Goal: Use online tool/utility: Utilize a website feature to perform a specific function

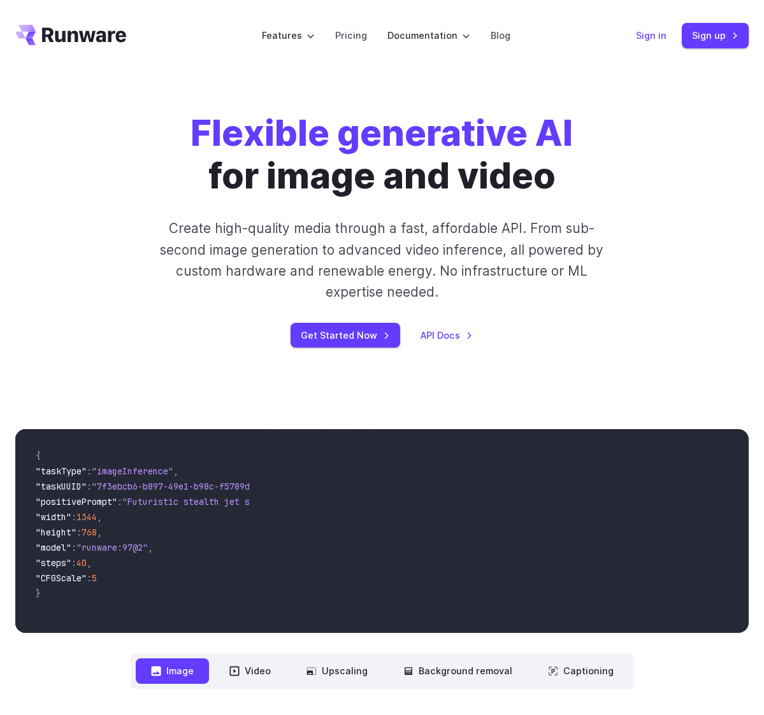
click at [655, 40] on link "Sign in" at bounding box center [651, 35] width 31 height 15
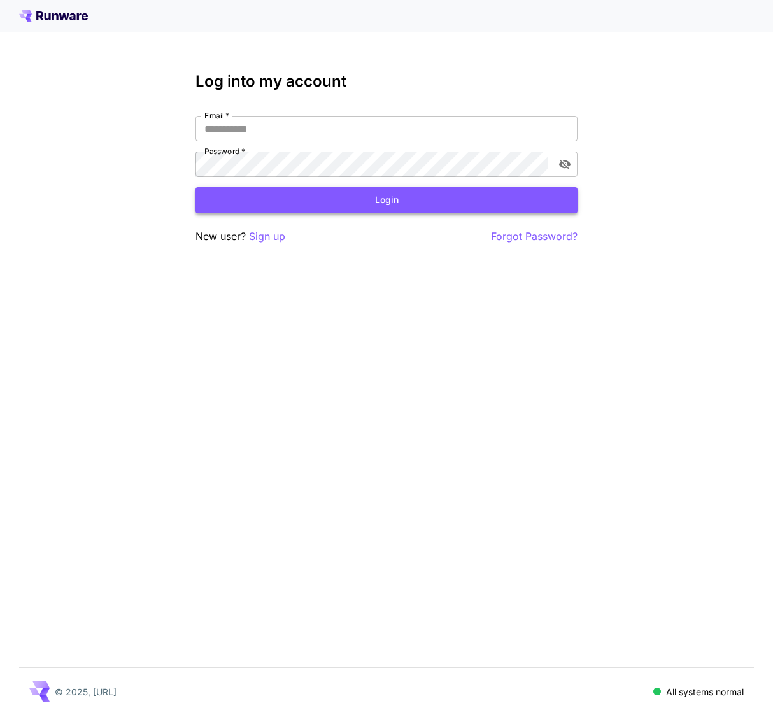
type input "**********"
click at [392, 200] on button "Login" at bounding box center [387, 200] width 382 height 26
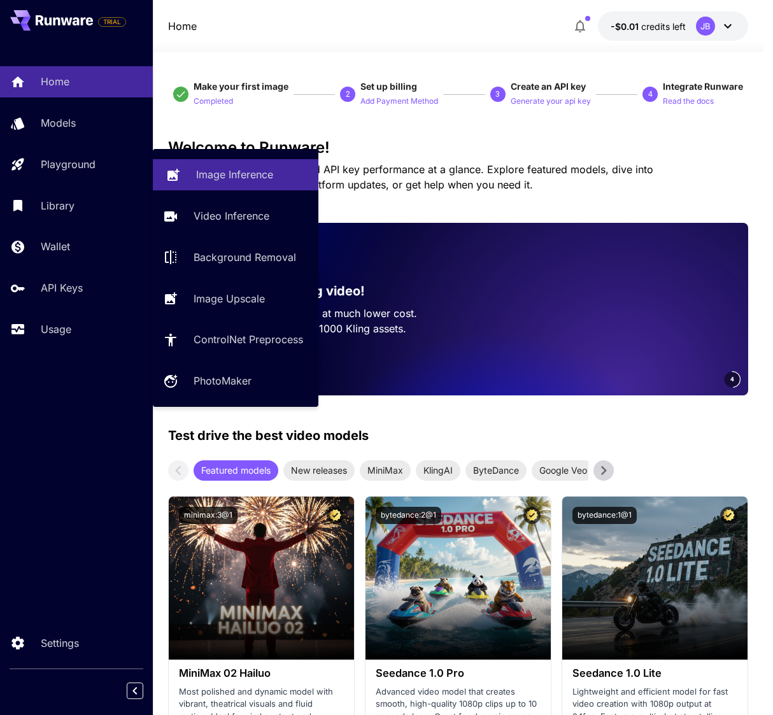
click at [222, 175] on p "Image Inference" at bounding box center [234, 174] width 77 height 15
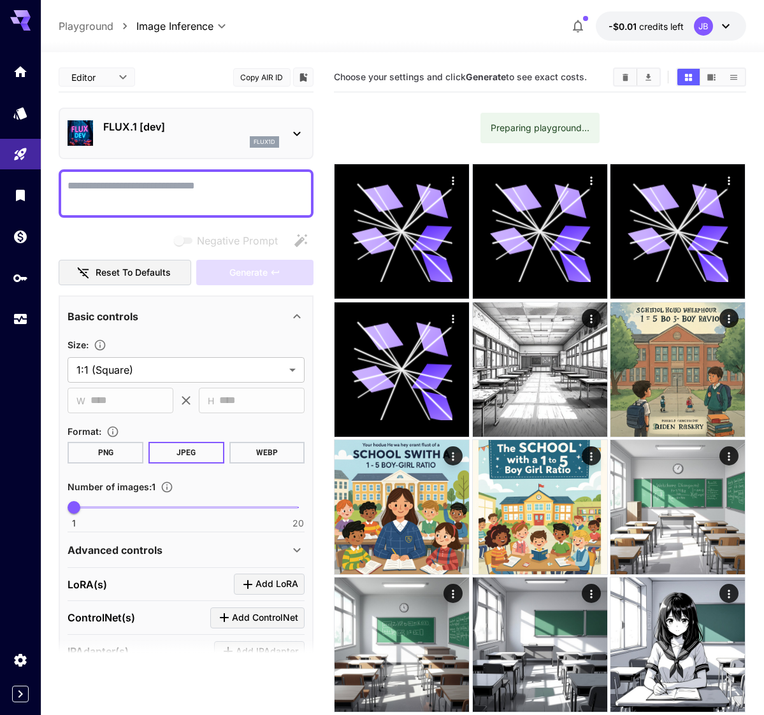
click at [230, 144] on div "flux1d" at bounding box center [191, 141] width 176 height 11
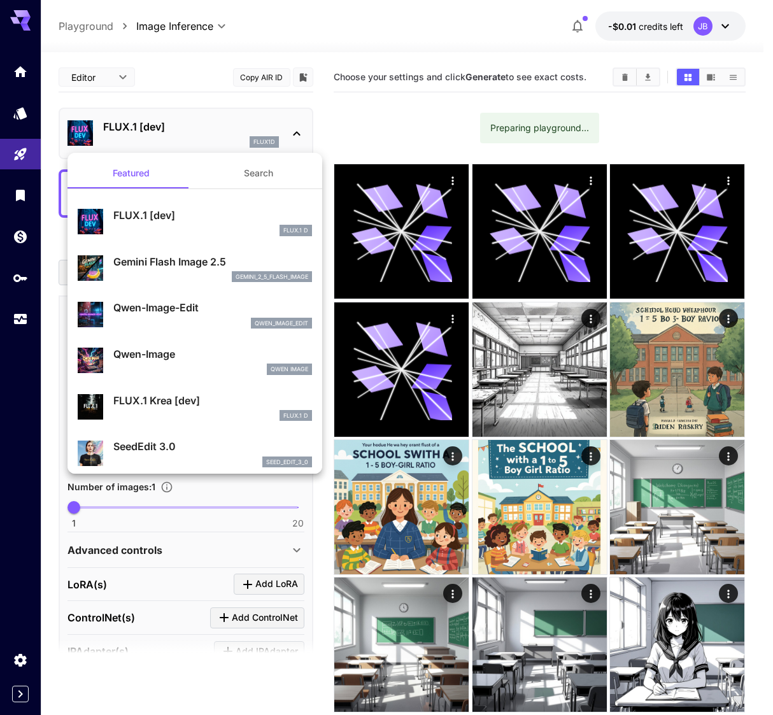
click at [263, 160] on button "Search" at bounding box center [258, 173] width 127 height 31
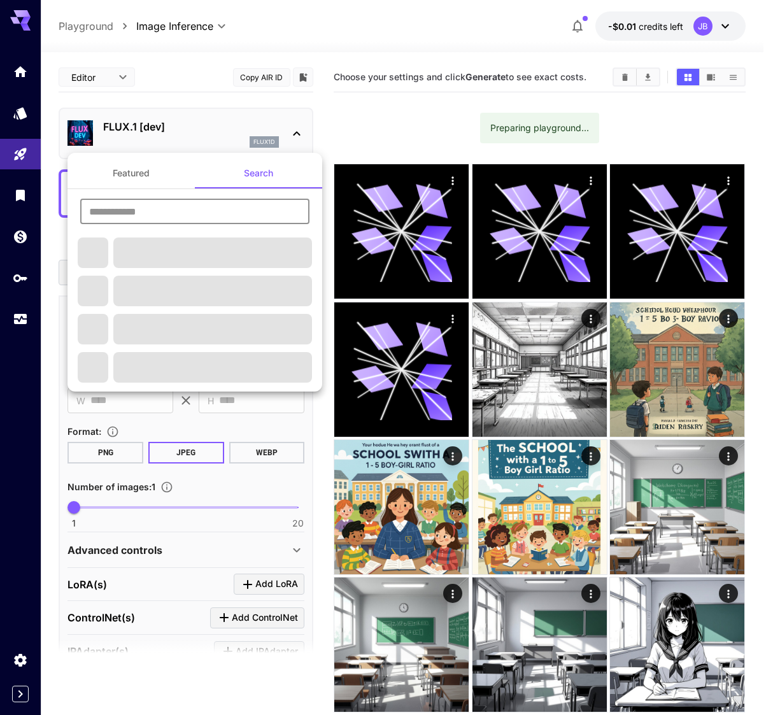
click at [186, 207] on input "text" at bounding box center [194, 211] width 229 height 25
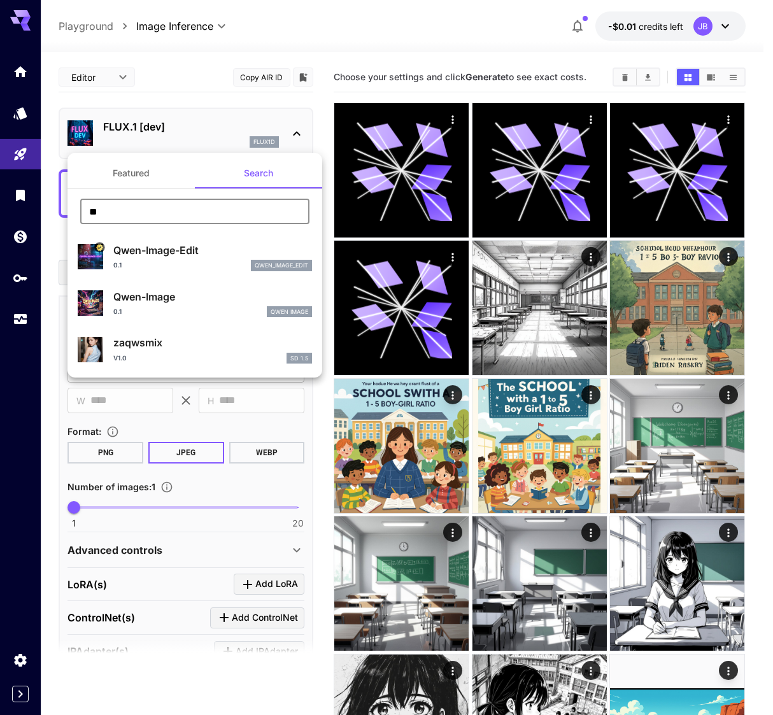
type input "**"
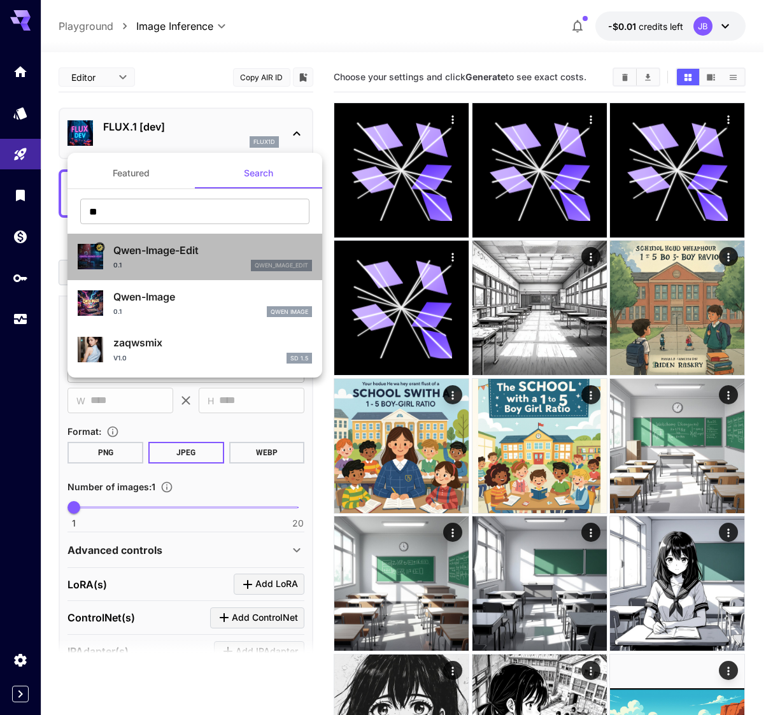
click at [125, 252] on p "Qwen-Image-Edit" at bounding box center [212, 250] width 199 height 15
type input "*"
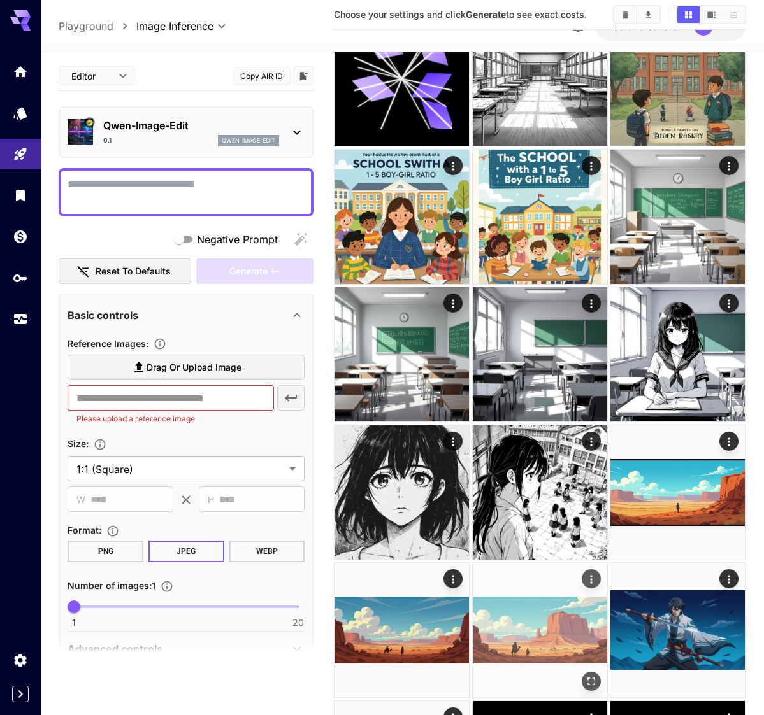
scroll to position [446, 0]
